Goal: Information Seeking & Learning: Learn about a topic

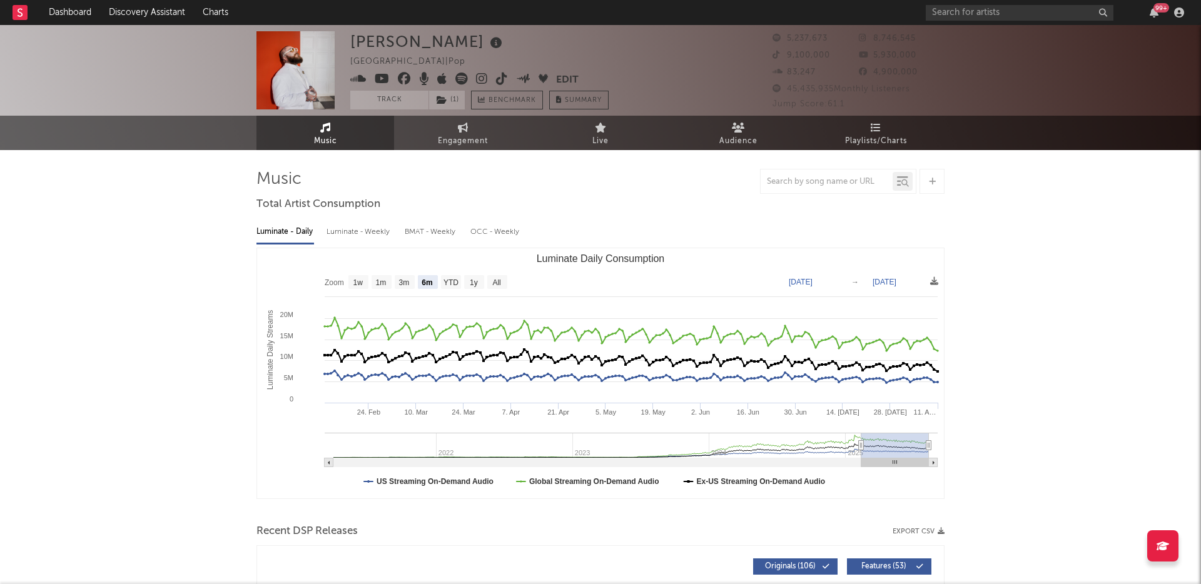
select select "6m"
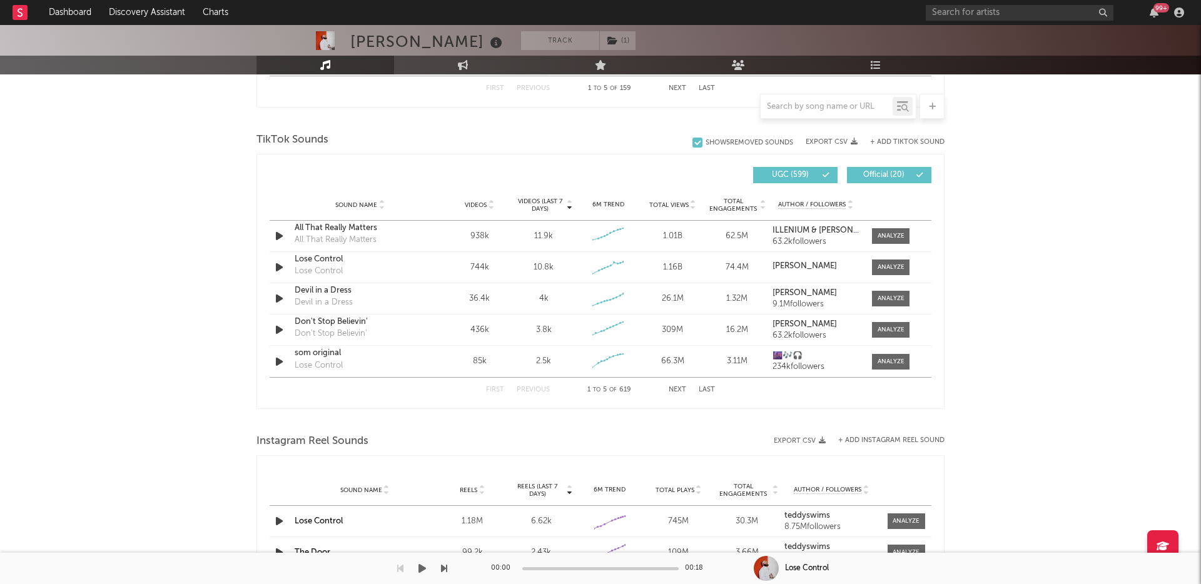
scroll to position [811, 0]
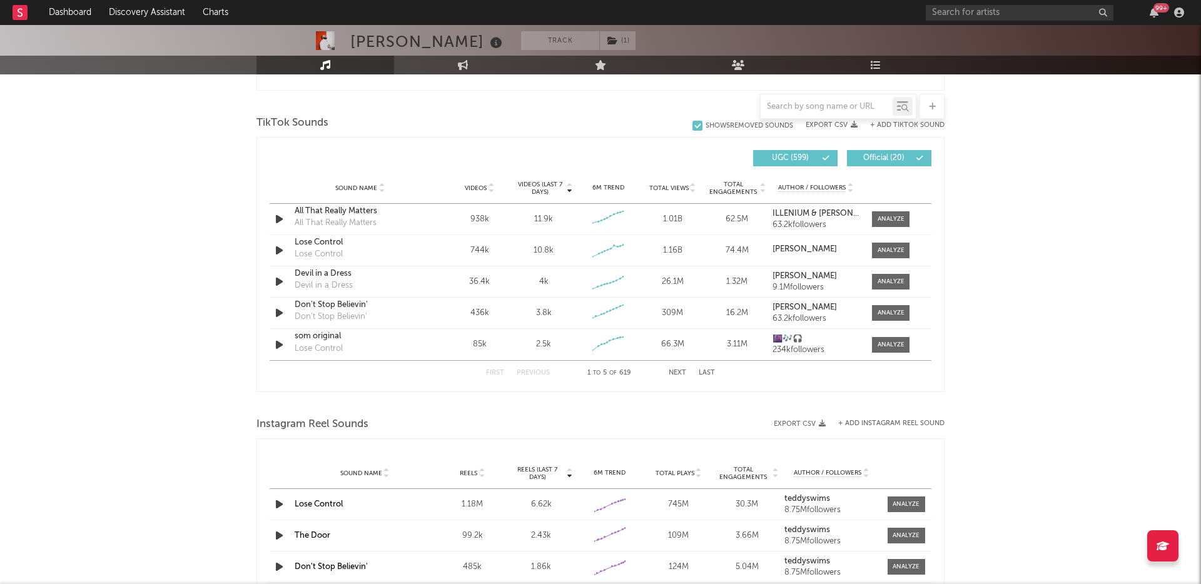
click at [678, 370] on button "Next" at bounding box center [678, 373] width 18 height 7
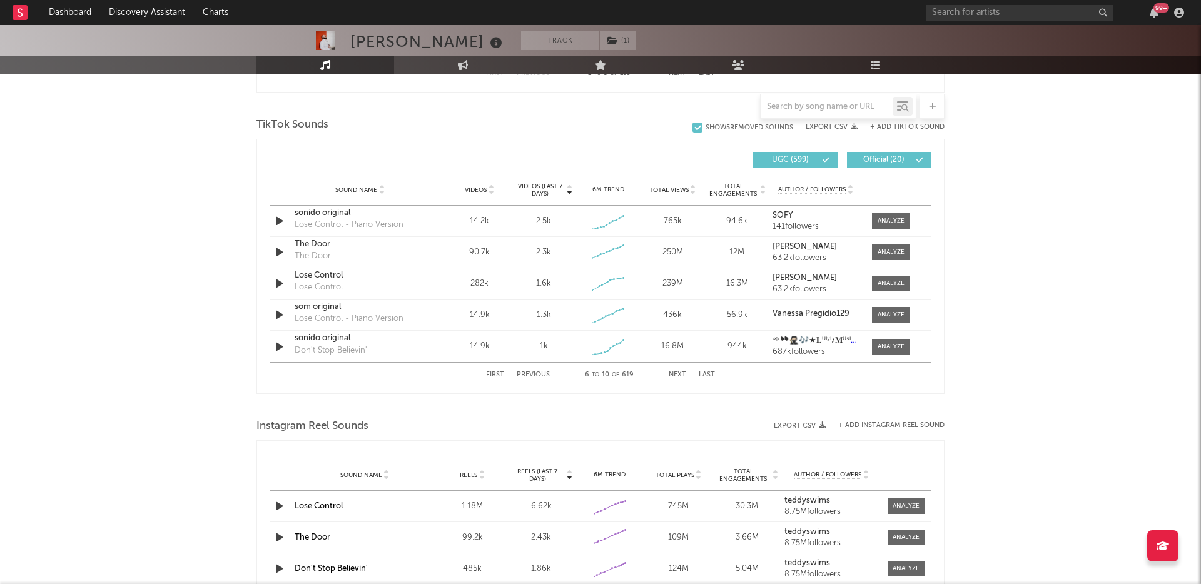
click at [682, 374] on button "Next" at bounding box center [678, 375] width 18 height 7
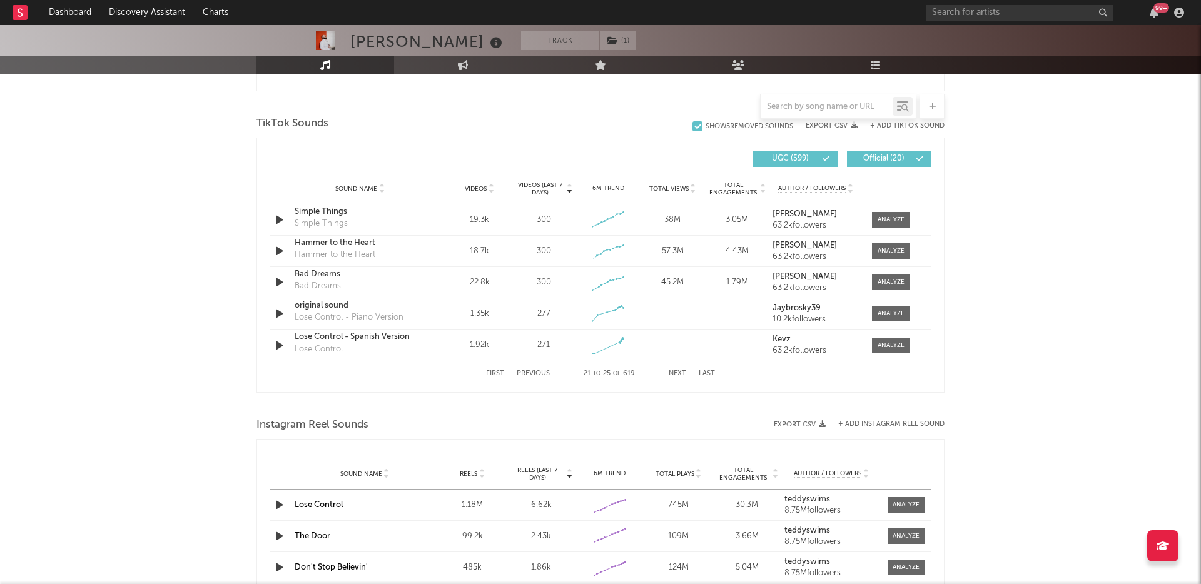
scroll to position [817, 0]
click at [682, 374] on button "Next" at bounding box center [678, 372] width 18 height 7
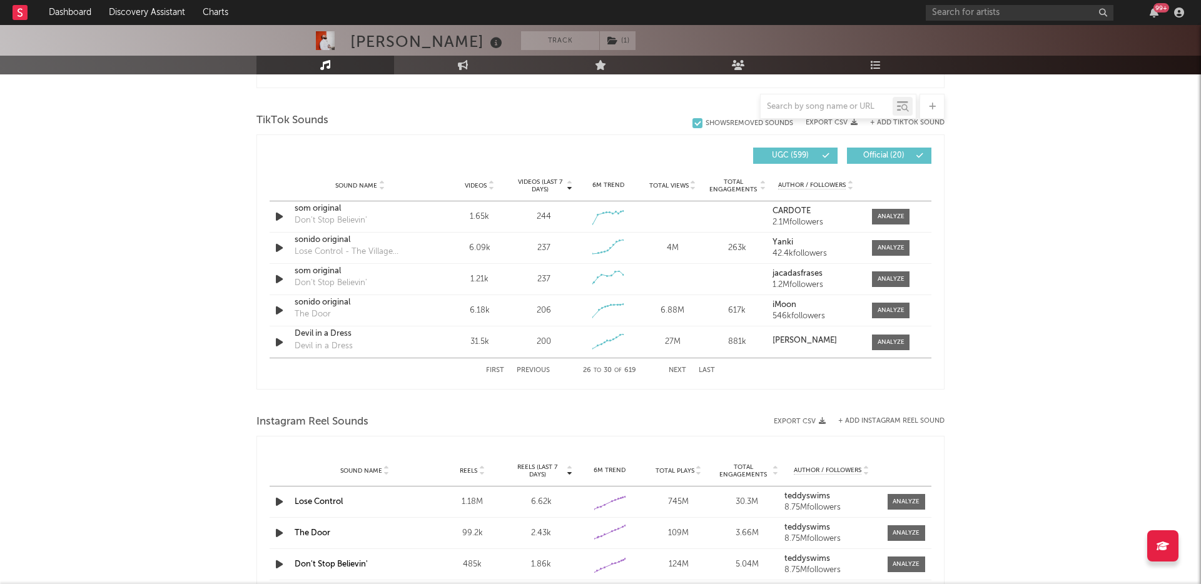
click at [682, 374] on div "First Previous 26 to 30 of 619 Next Last" at bounding box center [600, 370] width 229 height 24
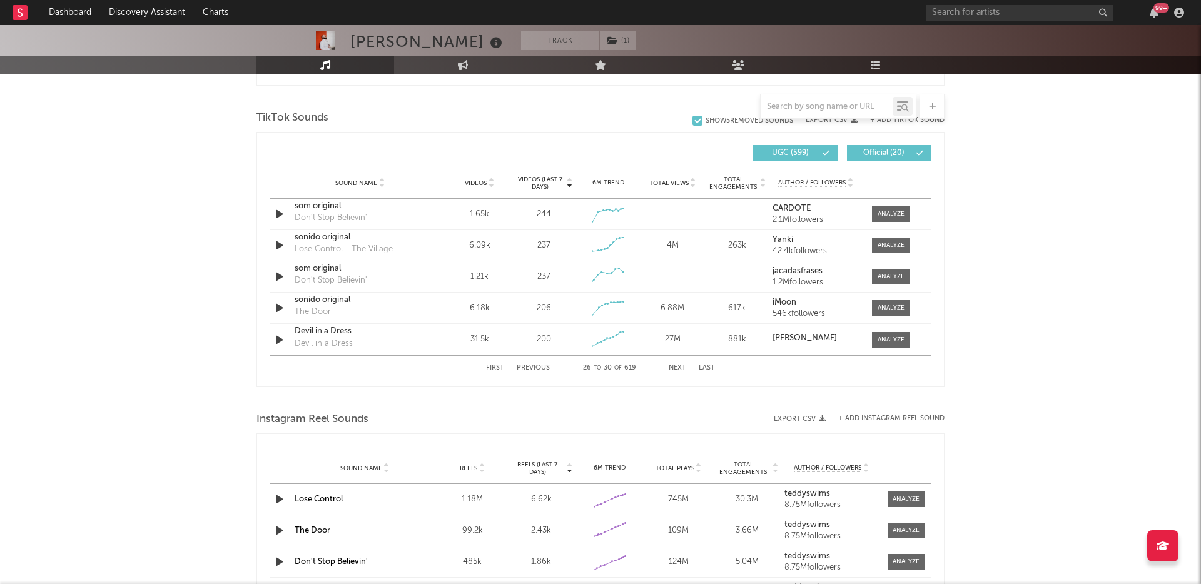
click at [682, 372] on div "First Previous 26 to 30 of 619 Next Last" at bounding box center [600, 368] width 229 height 24
click at [678, 368] on button "Next" at bounding box center [678, 368] width 18 height 7
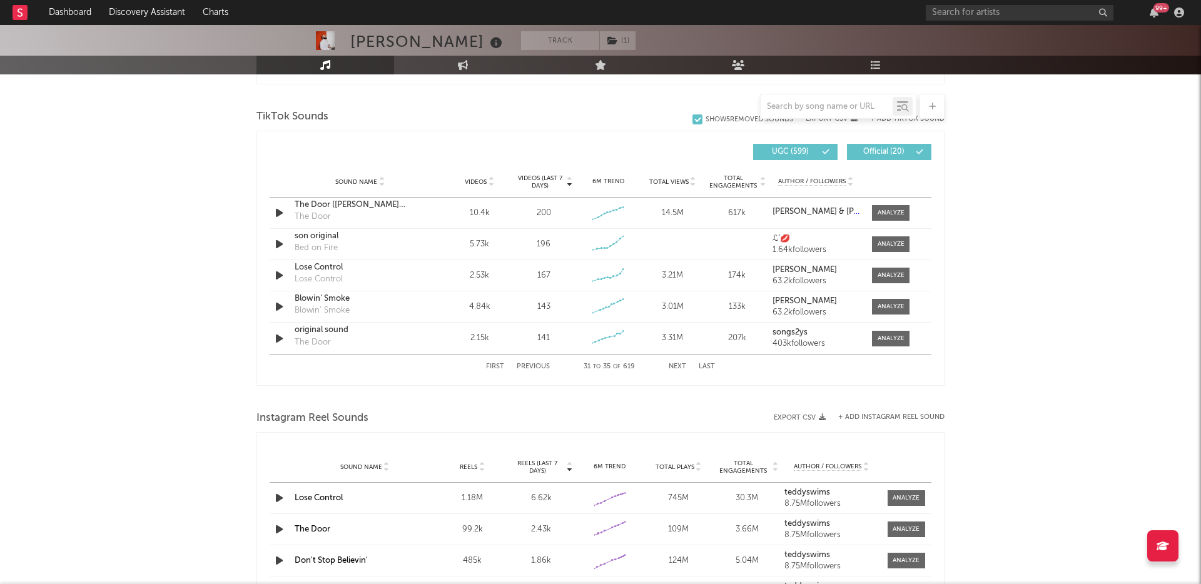
click at [678, 368] on button "Next" at bounding box center [678, 366] width 18 height 7
click at [679, 368] on button "Next" at bounding box center [678, 366] width 18 height 7
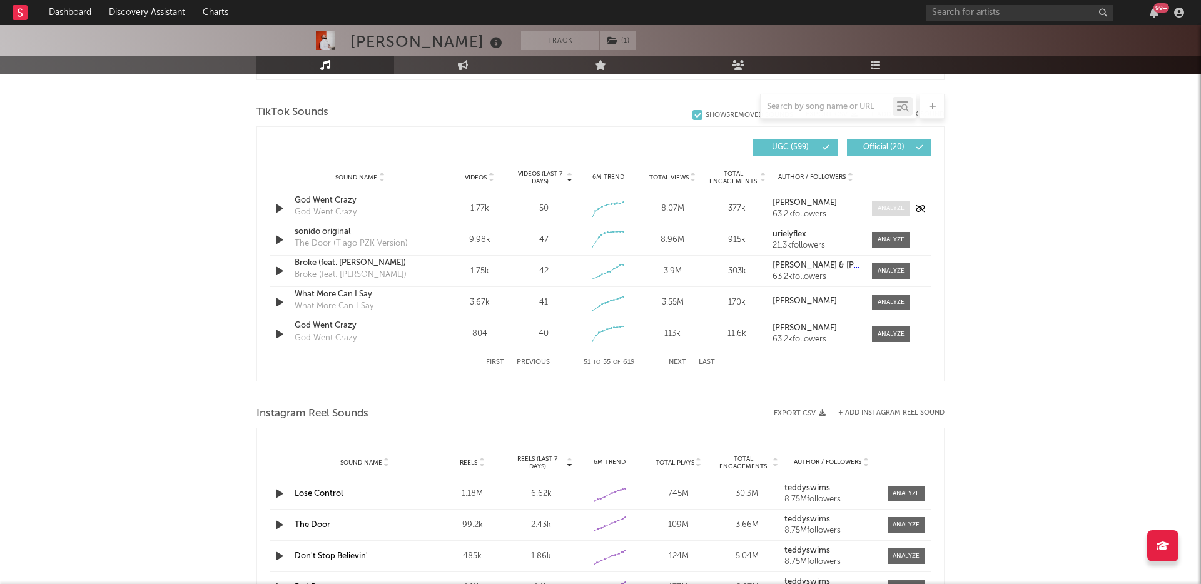
click at [878, 208] on div at bounding box center [891, 208] width 27 height 9
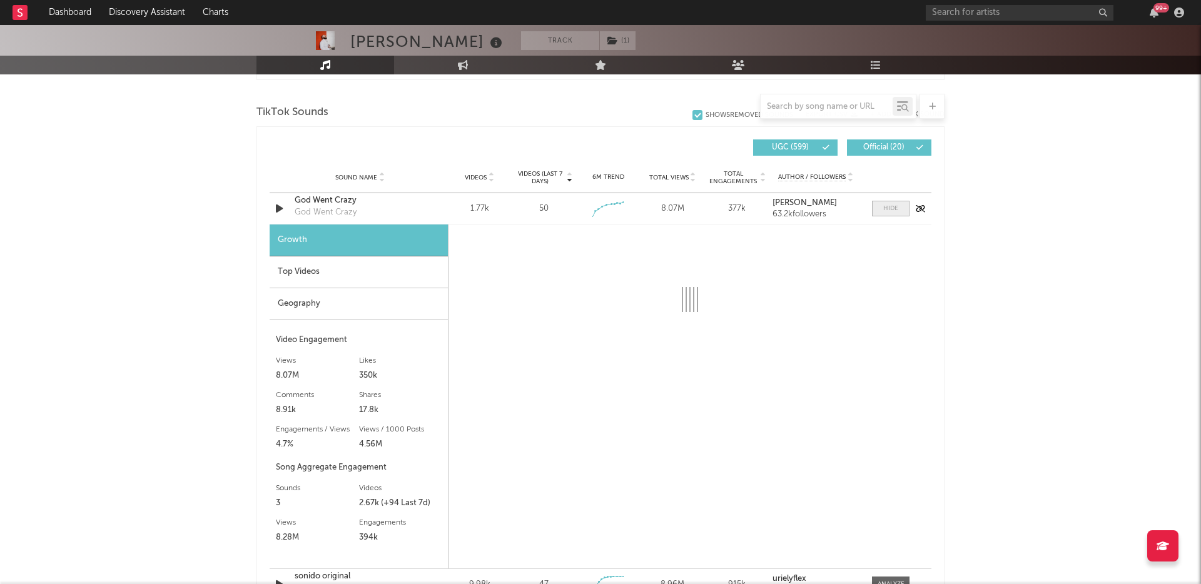
scroll to position [828, 0]
select select "1w"
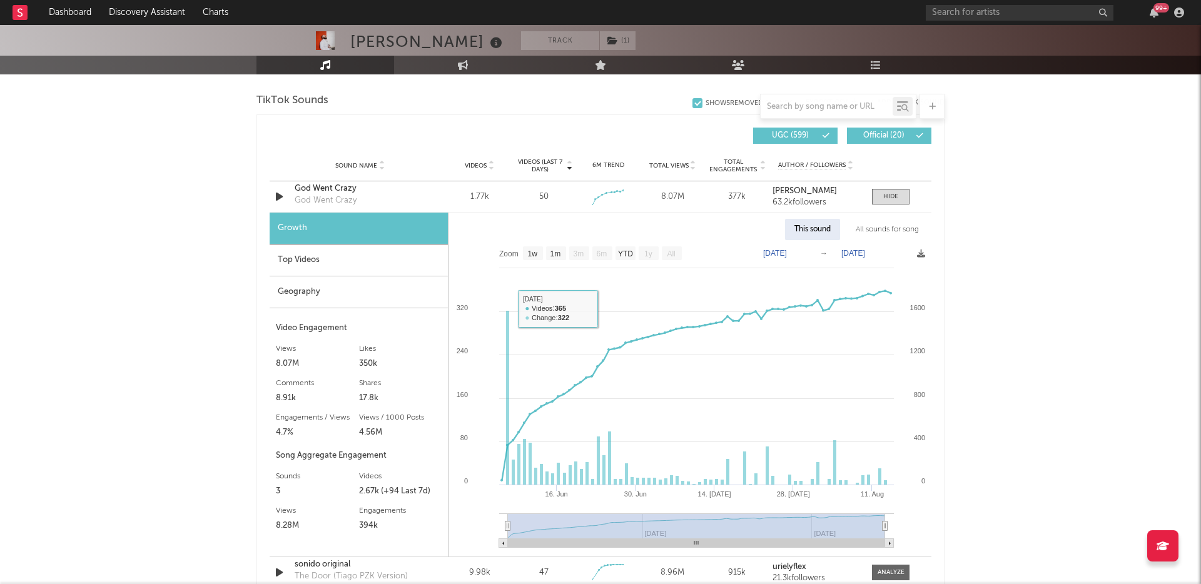
scroll to position [841, 0]
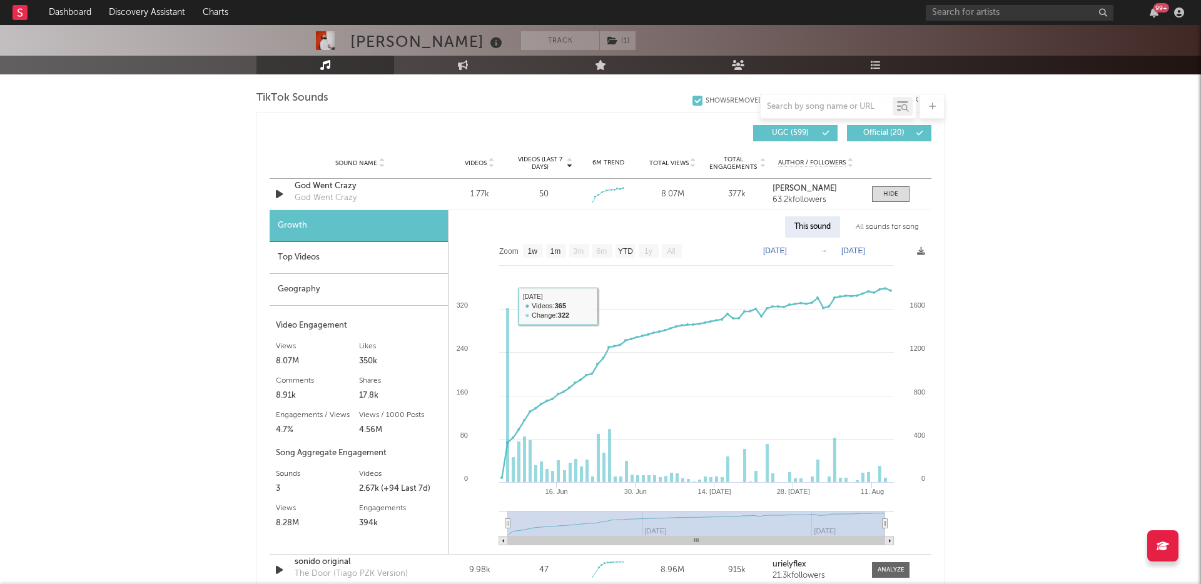
click at [372, 271] on div "Top Videos" at bounding box center [359, 258] width 178 height 32
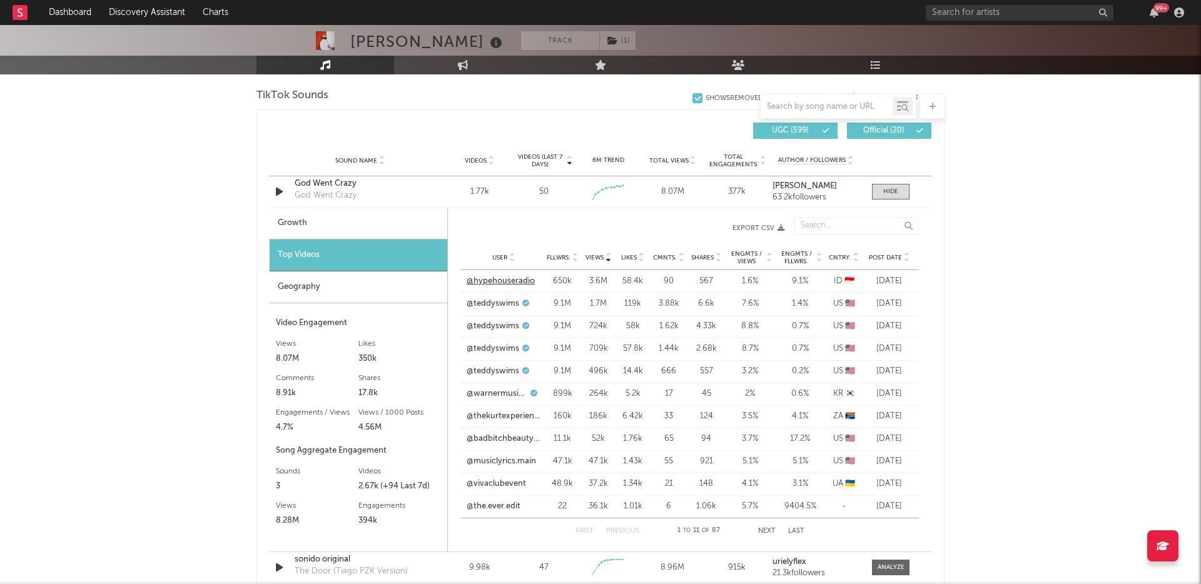
click at [498, 288] on div "User @hypehouseradio Fllwrs. 650k Views 3.6M Likes 58.4k Cmnts. 90 Shares 567 E…" at bounding box center [689, 281] width 459 height 23
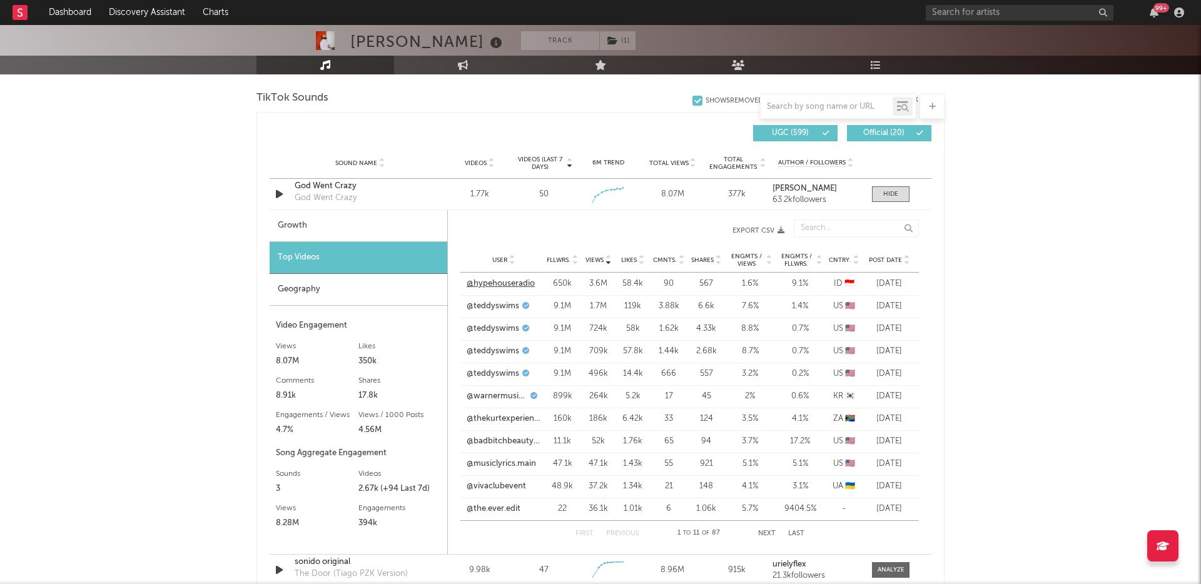
click at [495, 283] on link "@hypehouseradio" at bounding box center [501, 284] width 68 height 13
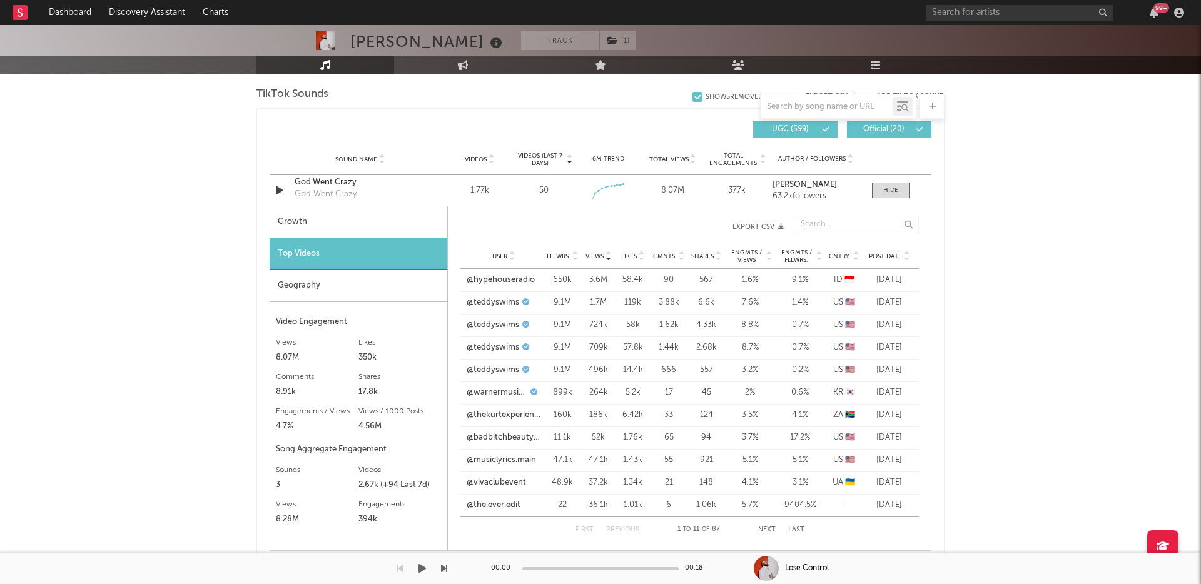
scroll to position [841, 0]
